Goal: Task Accomplishment & Management: Manage account settings

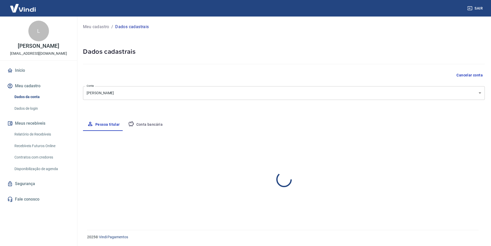
select select "SP"
select select "business"
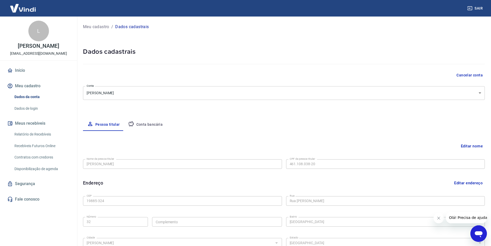
click at [31, 71] on link "Início" at bounding box center [38, 70] width 65 height 11
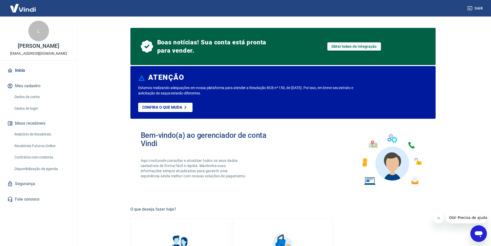
click at [35, 157] on link "Contratos com credores" at bounding box center [41, 157] width 59 height 11
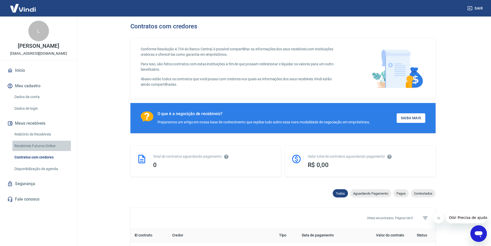
click at [38, 145] on link "Recebíveis Futuros Online" at bounding box center [41, 145] width 59 height 11
click at [40, 70] on link "Início" at bounding box center [38, 70] width 65 height 11
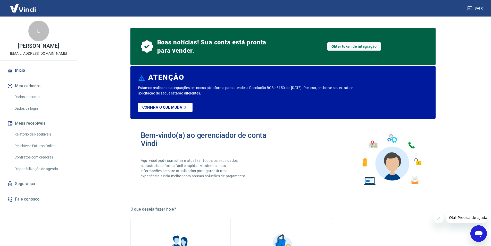
click at [34, 95] on link "Dados da conta" at bounding box center [41, 96] width 59 height 11
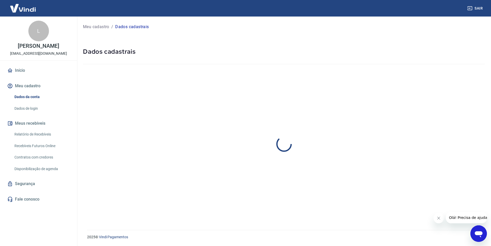
select select "SP"
select select "business"
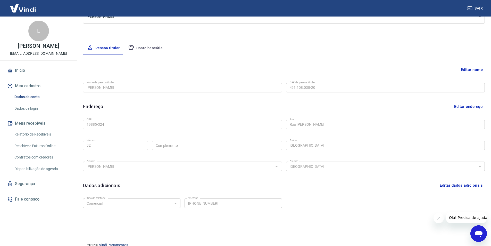
scroll to position [84, 0]
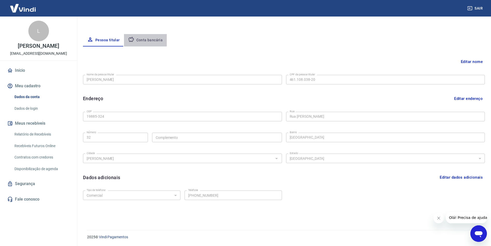
click at [141, 37] on button "Conta bancária" at bounding box center [145, 40] width 43 height 12
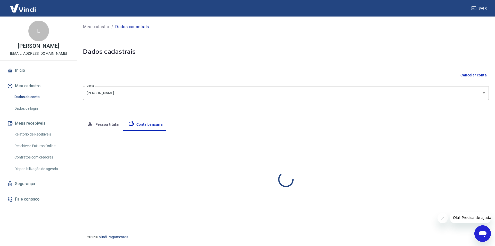
select select "1"
click at [39, 123] on button "Meus recebíveis" at bounding box center [38, 123] width 65 height 11
click at [55, 124] on button "Meus recebíveis" at bounding box center [38, 123] width 65 height 11
click at [47, 136] on link "Relatório de Recebíveis" at bounding box center [41, 134] width 59 height 11
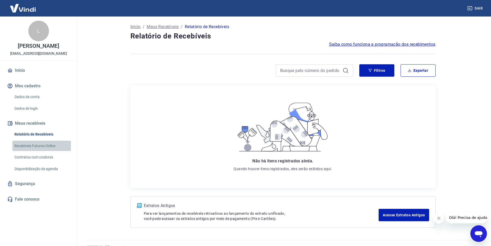
click at [42, 146] on link "Recebíveis Futuros Online" at bounding box center [41, 145] width 59 height 11
